Goal: Information Seeking & Learning: Learn about a topic

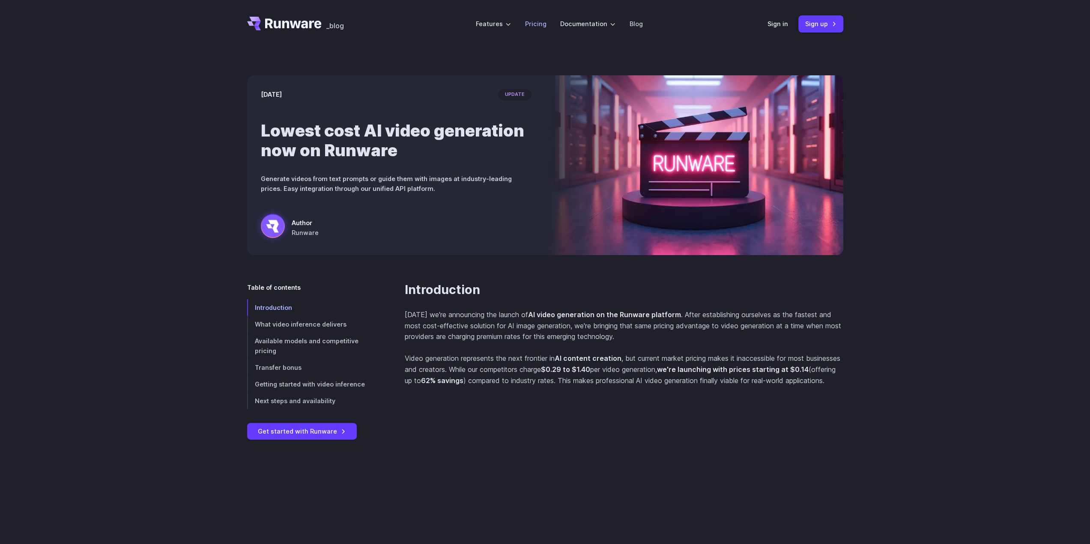
click at [536, 27] on link "Pricing" at bounding box center [535, 24] width 21 height 10
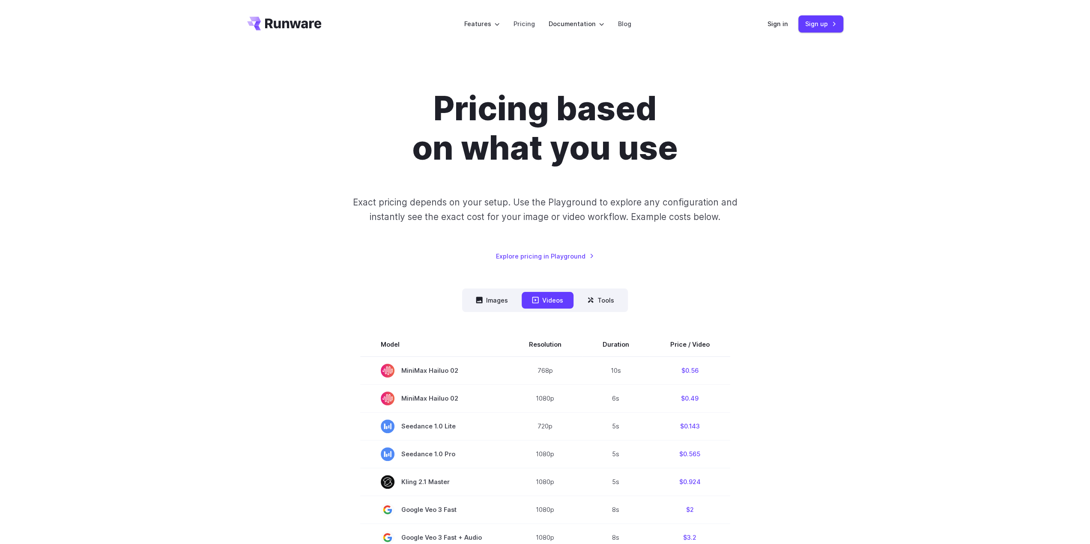
click at [289, 20] on icon "Go to /" at bounding box center [284, 24] width 75 height 14
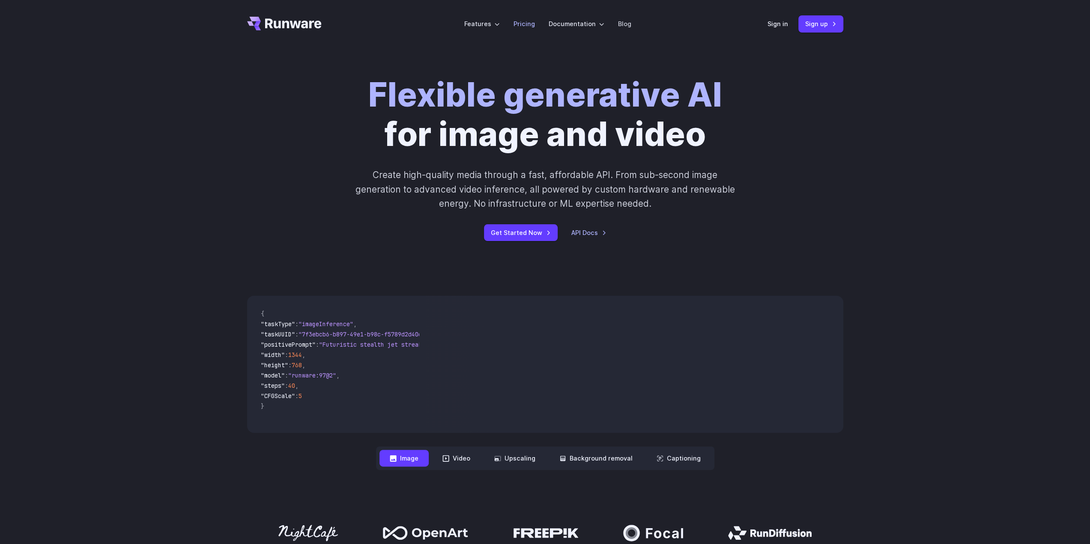
click at [536, 26] on li "Pricing" at bounding box center [524, 24] width 35 height 24
click at [523, 21] on link "Pricing" at bounding box center [524, 24] width 21 height 10
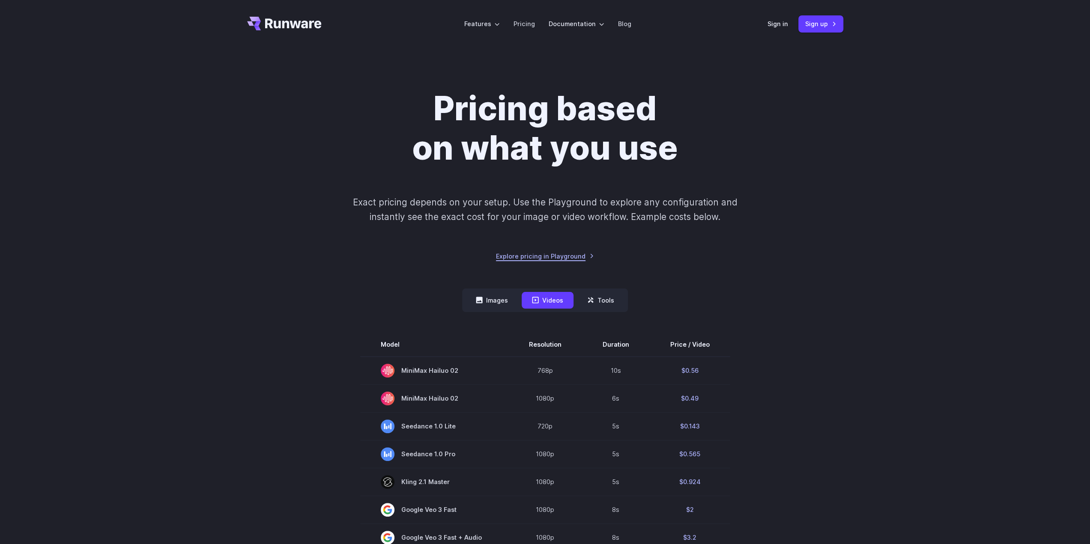
click at [574, 256] on link "Explore pricing in Playground" at bounding box center [545, 256] width 98 height 10
click at [298, 26] on icon "Go to /" at bounding box center [293, 23] width 57 height 10
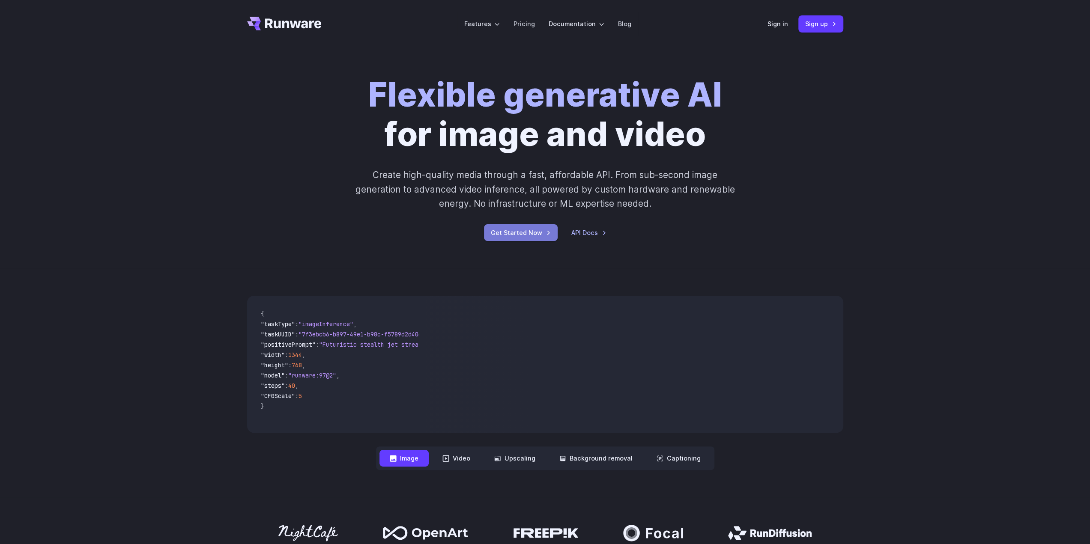
click at [508, 234] on link "Get Started Now" at bounding box center [521, 232] width 74 height 17
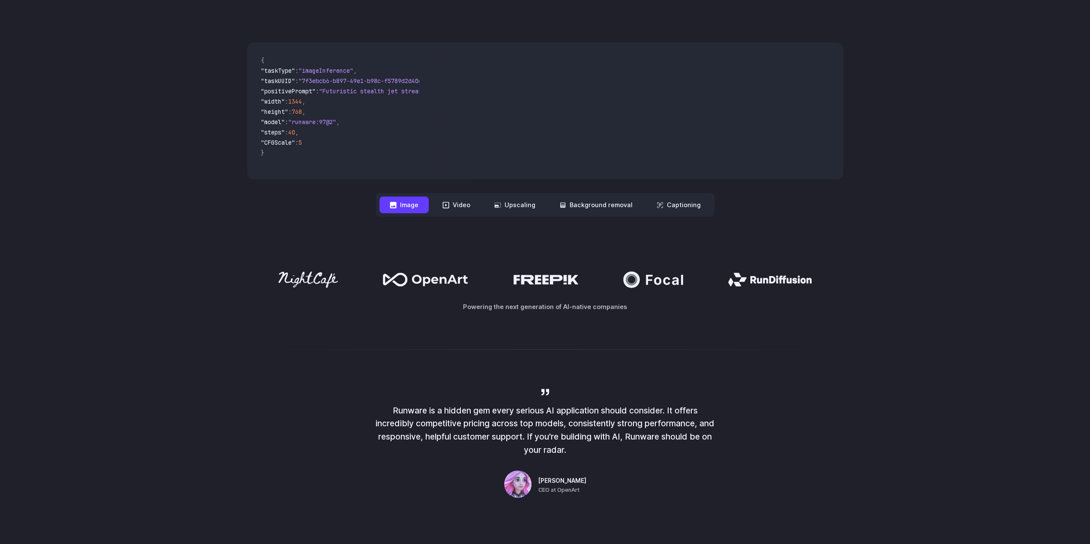
scroll to position [257, 0]
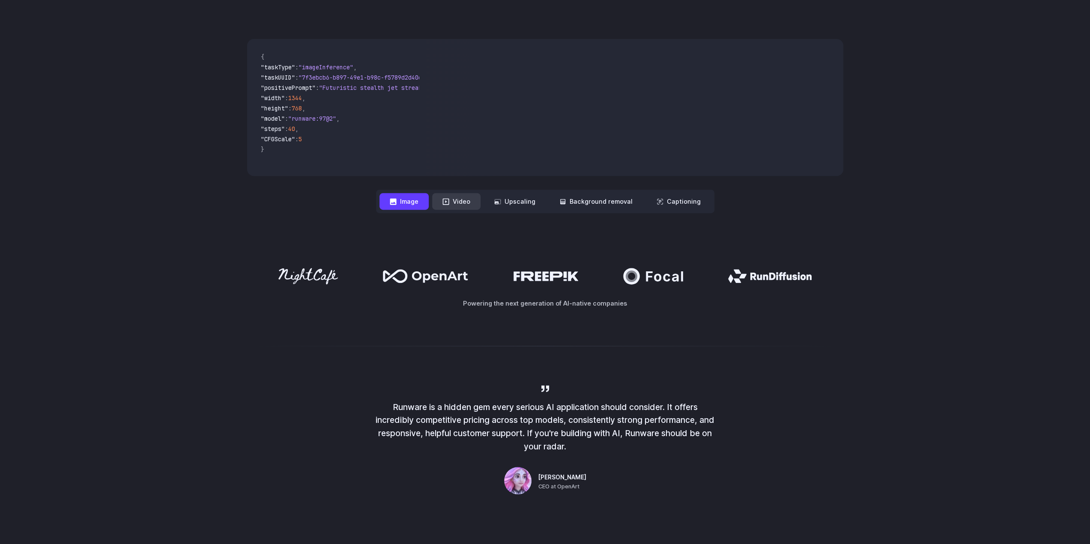
click at [455, 204] on button "Video" at bounding box center [456, 201] width 48 height 17
click at [533, 204] on button "Upscaling" at bounding box center [515, 201] width 62 height 17
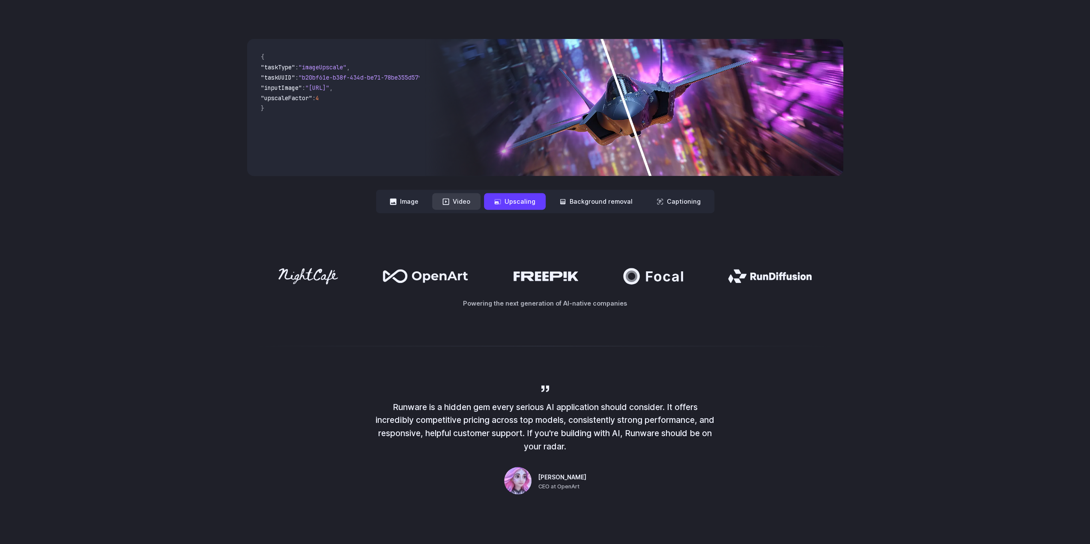
click at [447, 204] on icon at bounding box center [446, 201] width 6 height 6
click at [419, 207] on button "Image" at bounding box center [404, 201] width 49 height 17
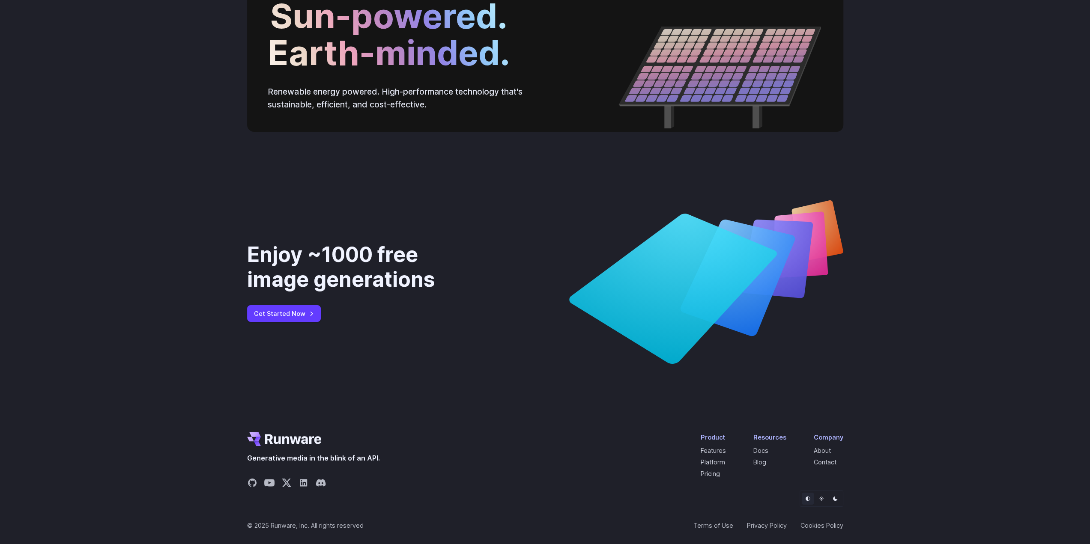
scroll to position [3110, 0]
click at [269, 486] on icon "Share on YouTube" at bounding box center [269, 482] width 10 height 7
click at [284, 485] on icon "Share on X" at bounding box center [286, 483] width 9 height 8
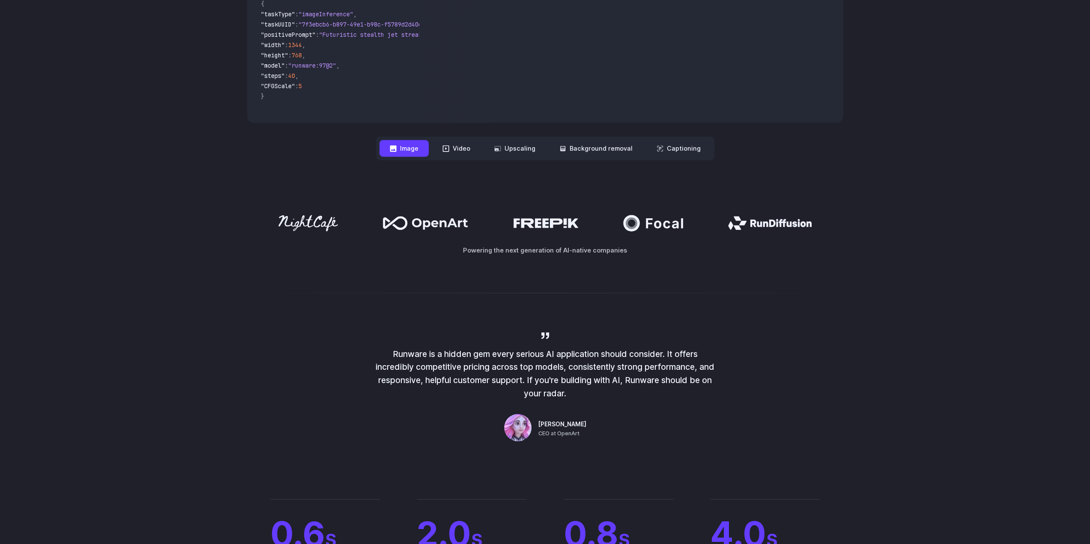
scroll to position [325, 0]
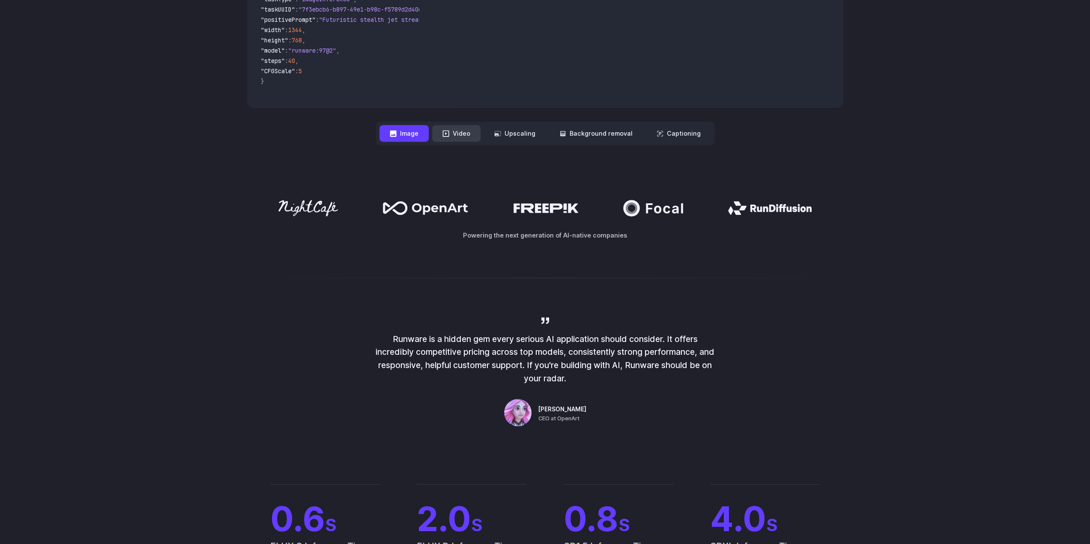
click at [465, 141] on button "Video" at bounding box center [456, 133] width 48 height 17
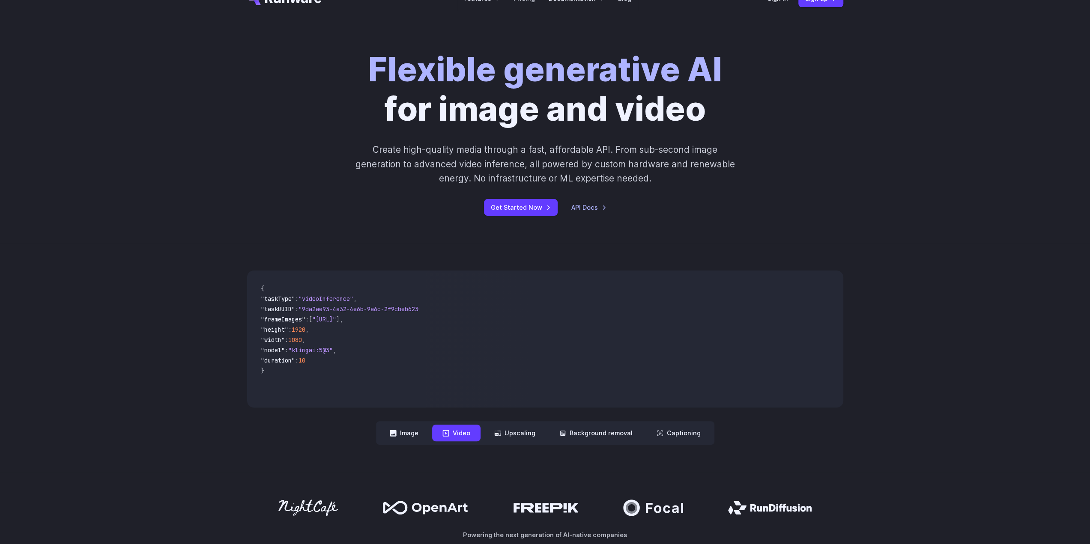
click at [410, 423] on nav "**********" at bounding box center [545, 434] width 338 height 24
click at [410, 429] on button "Image" at bounding box center [404, 433] width 49 height 17
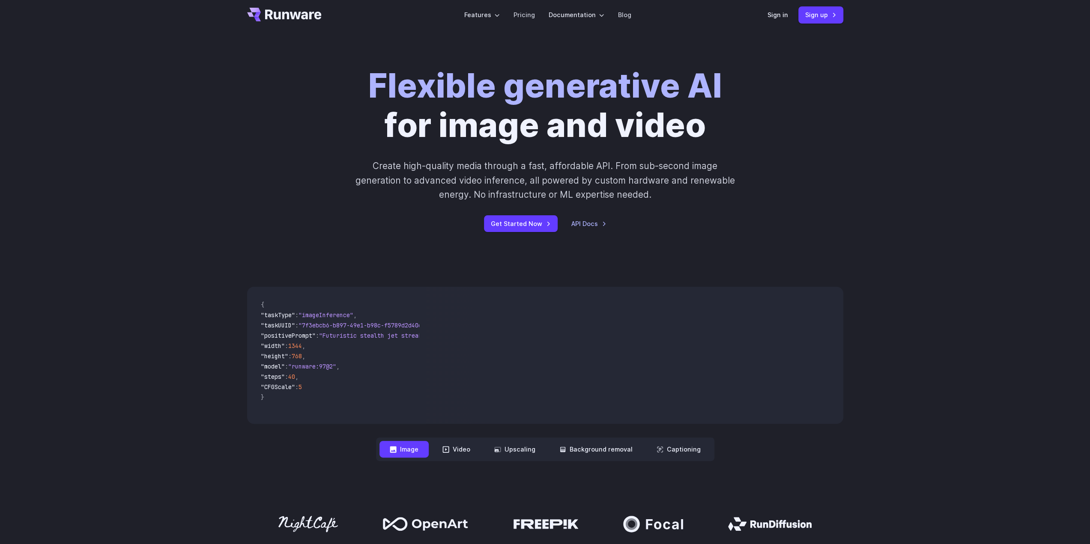
scroll to position [0, 0]
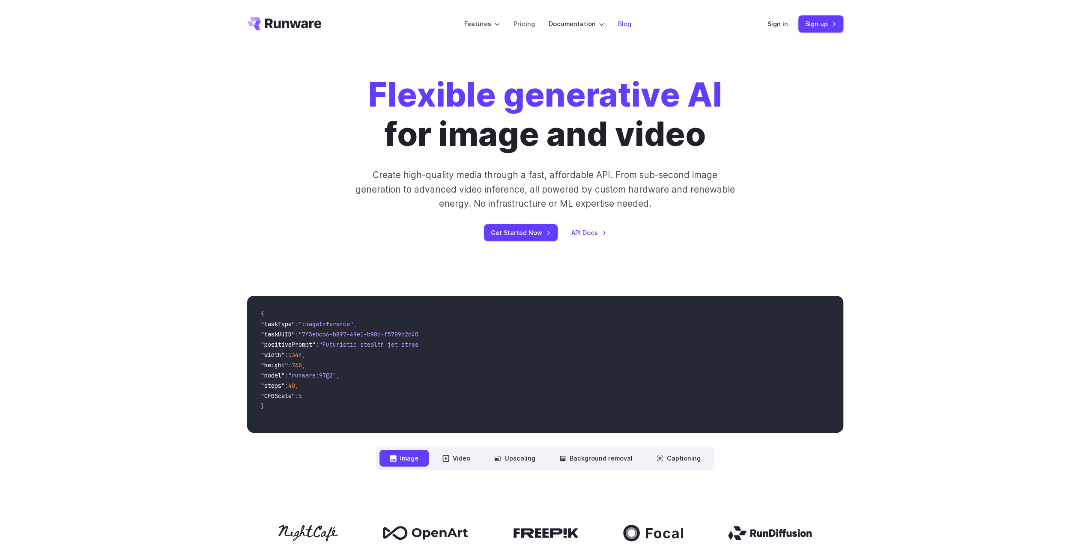
click at [629, 27] on link "Blog" at bounding box center [624, 24] width 13 height 10
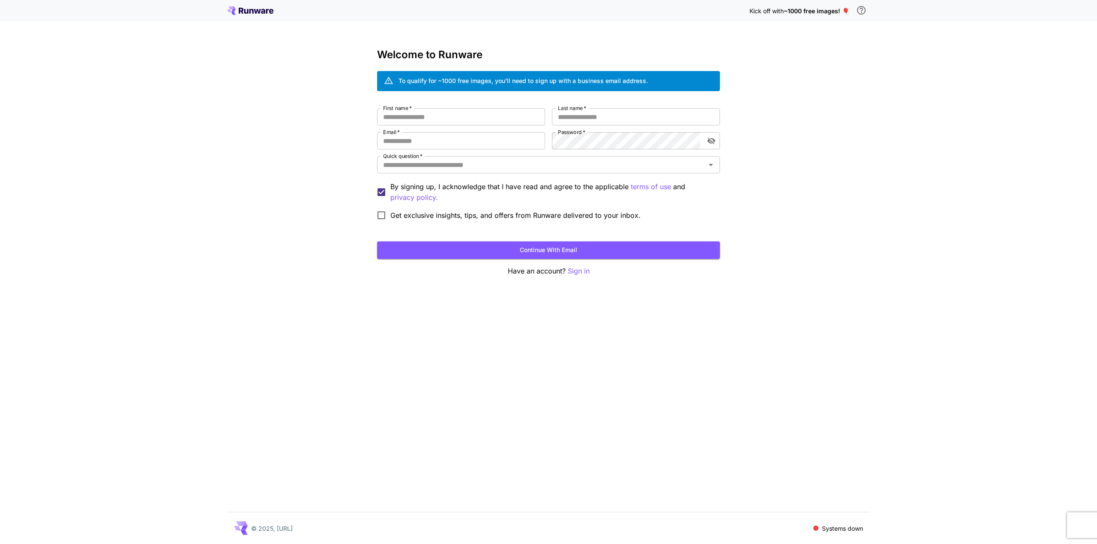
click at [226, 12] on div "Kick off with ~1000 free images! 🎈" at bounding box center [548, 10] width 1097 height 21
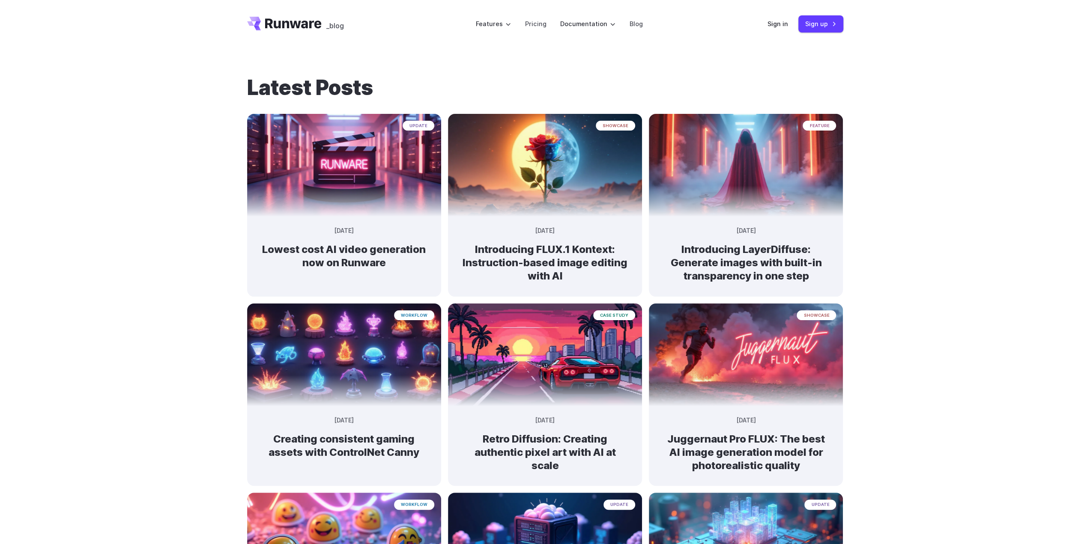
click at [293, 26] on icon "Go to /" at bounding box center [284, 24] width 75 height 14
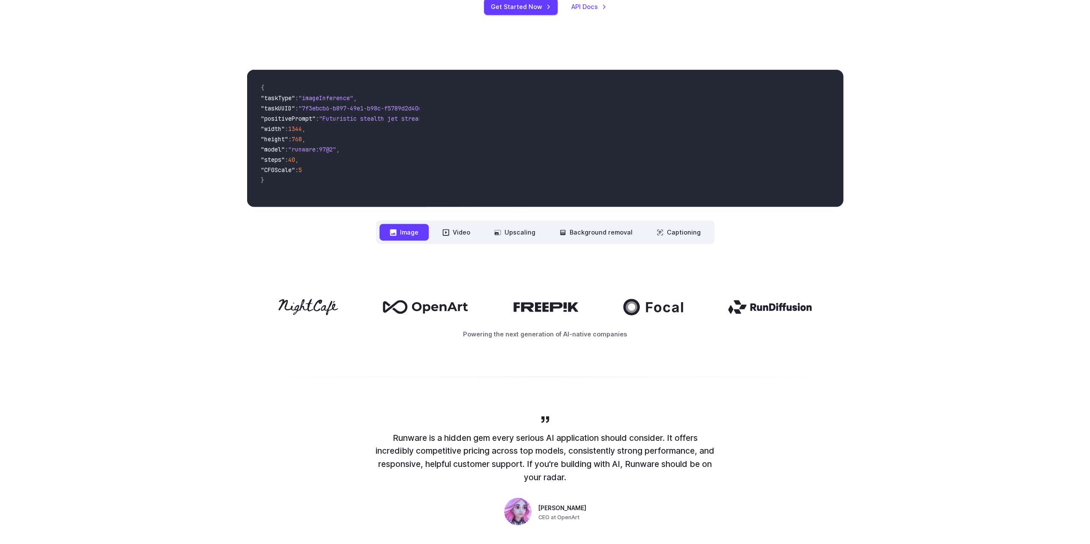
scroll to position [239, 0]
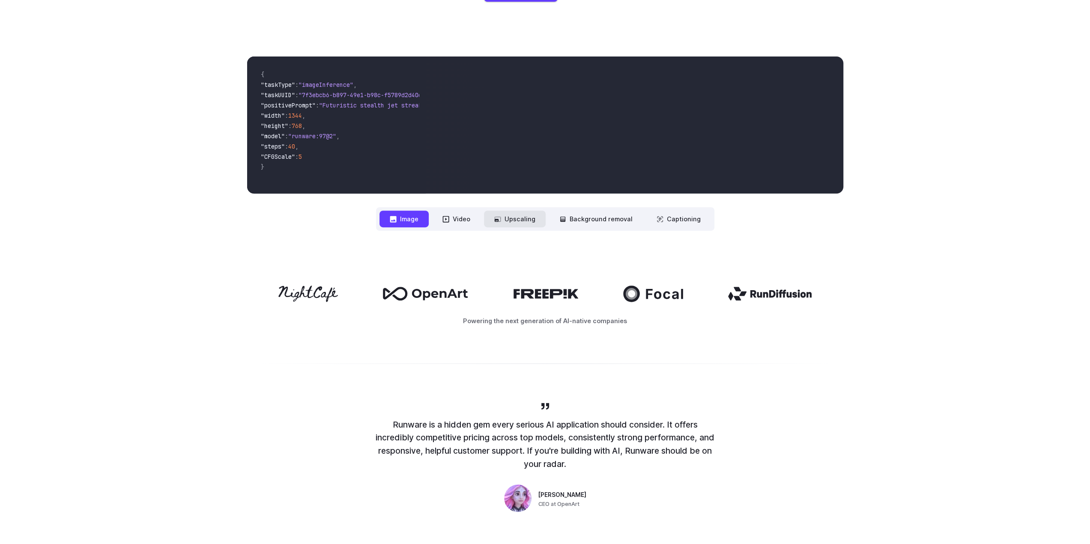
click at [524, 216] on button "Upscaling" at bounding box center [515, 219] width 62 height 17
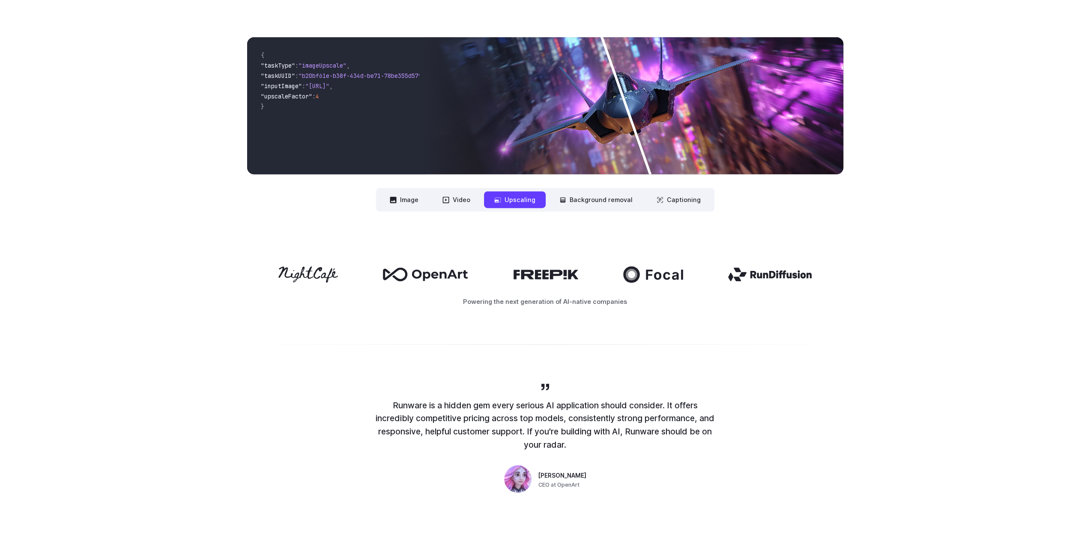
scroll to position [154, 0]
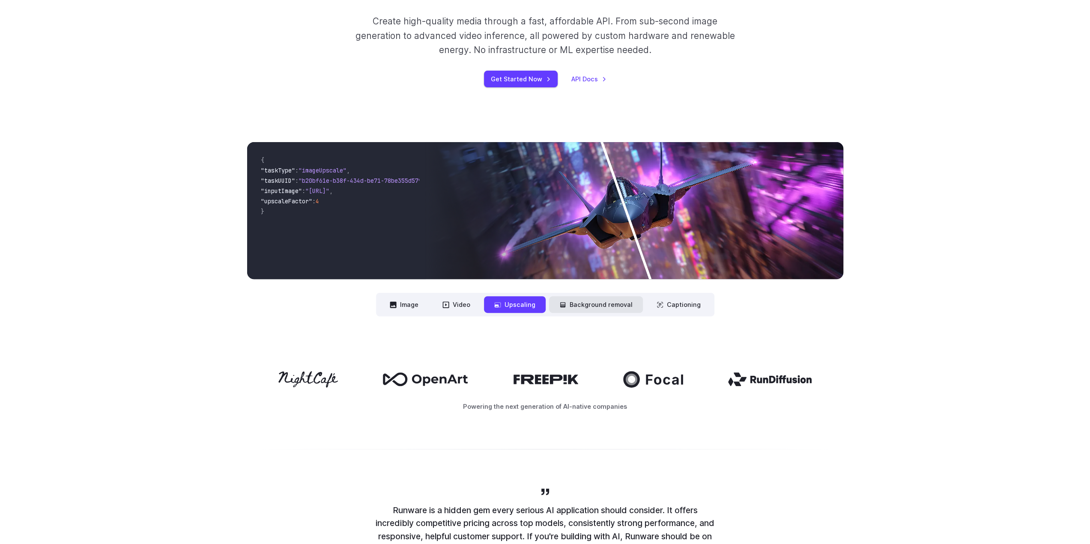
click at [565, 300] on button "Background removal" at bounding box center [596, 304] width 94 height 17
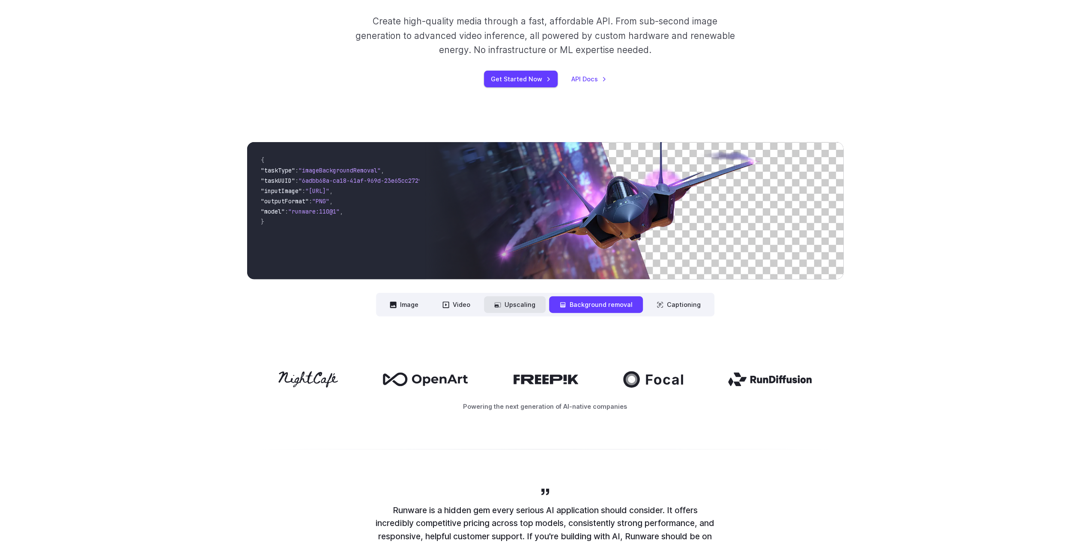
click at [540, 304] on button "Upscaling" at bounding box center [515, 304] width 62 height 17
